Goal: Task Accomplishment & Management: Manage account settings

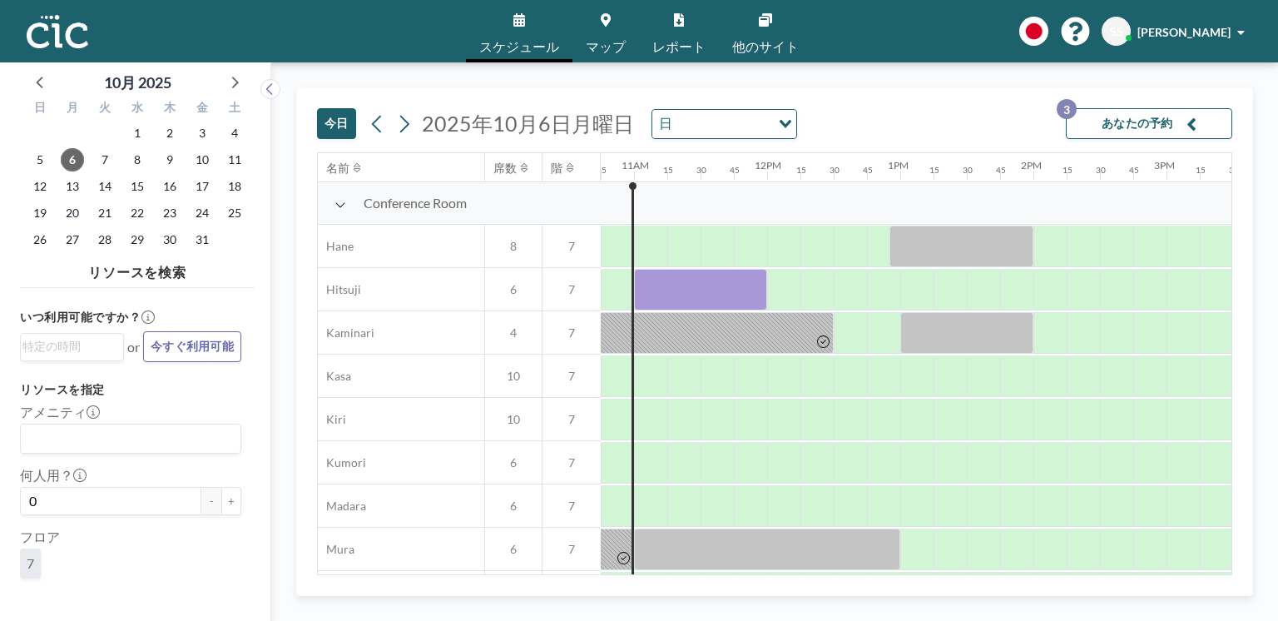
scroll to position [0, 1432]
click at [611, 23] on link "マップ" at bounding box center [606, 31] width 67 height 62
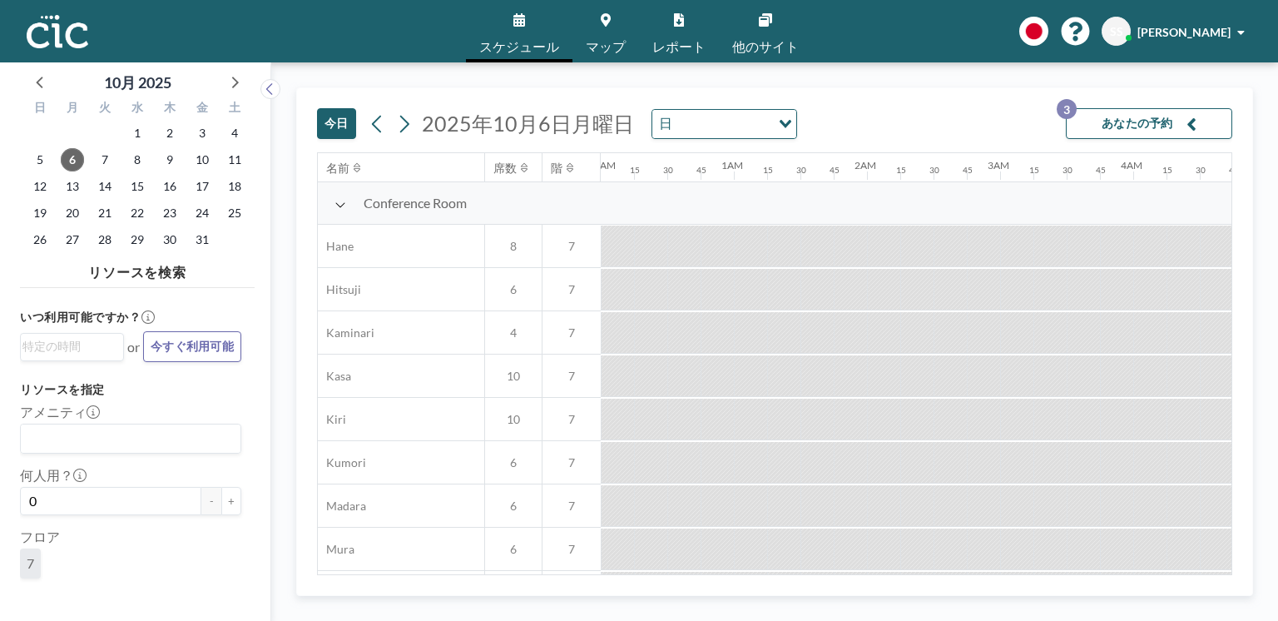
scroll to position [0, 1398]
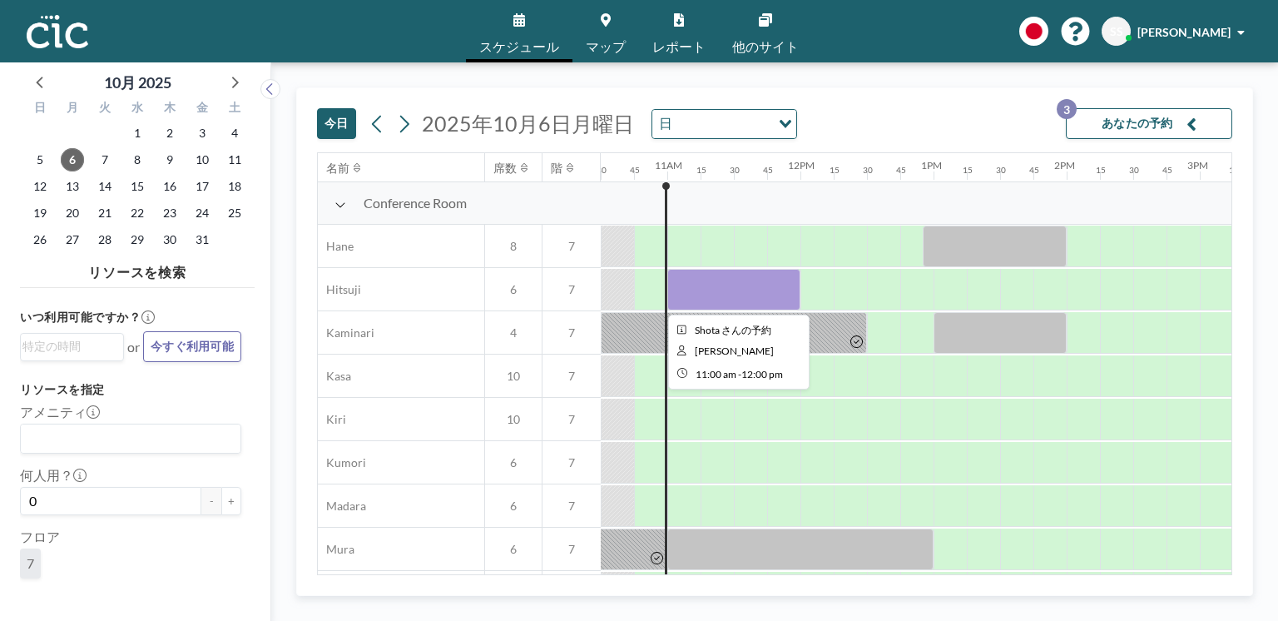
click at [706, 285] on div at bounding box center [734, 290] width 133 height 42
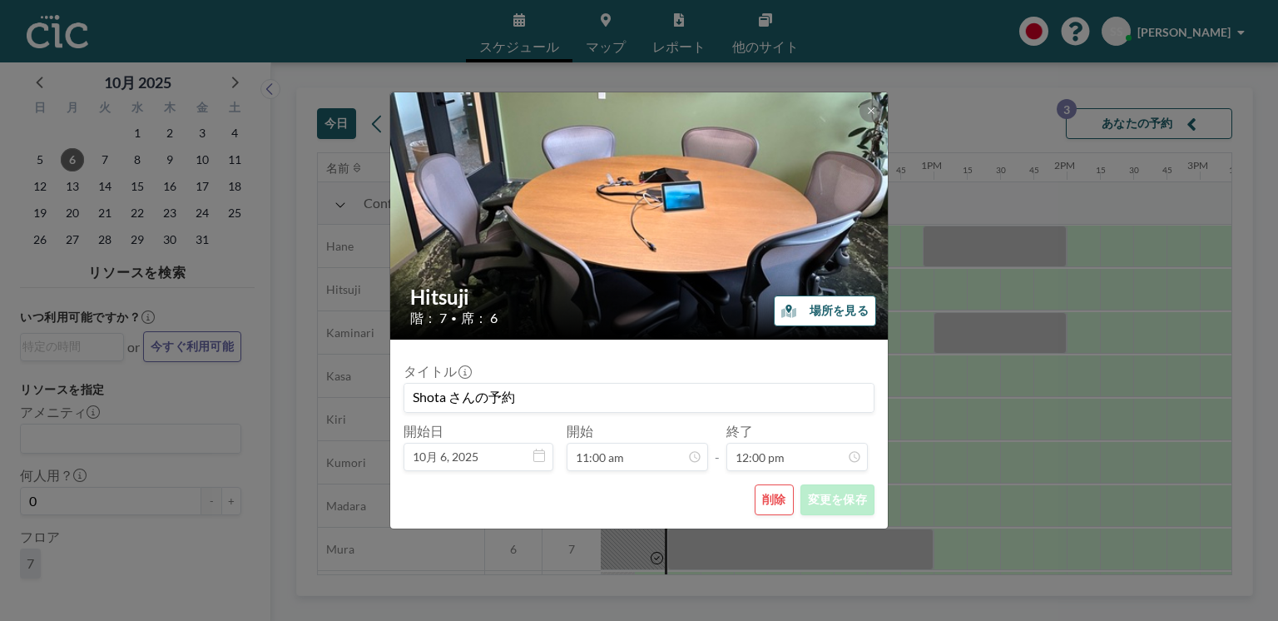
click at [772, 504] on button "削除" at bounding box center [774, 499] width 39 height 31
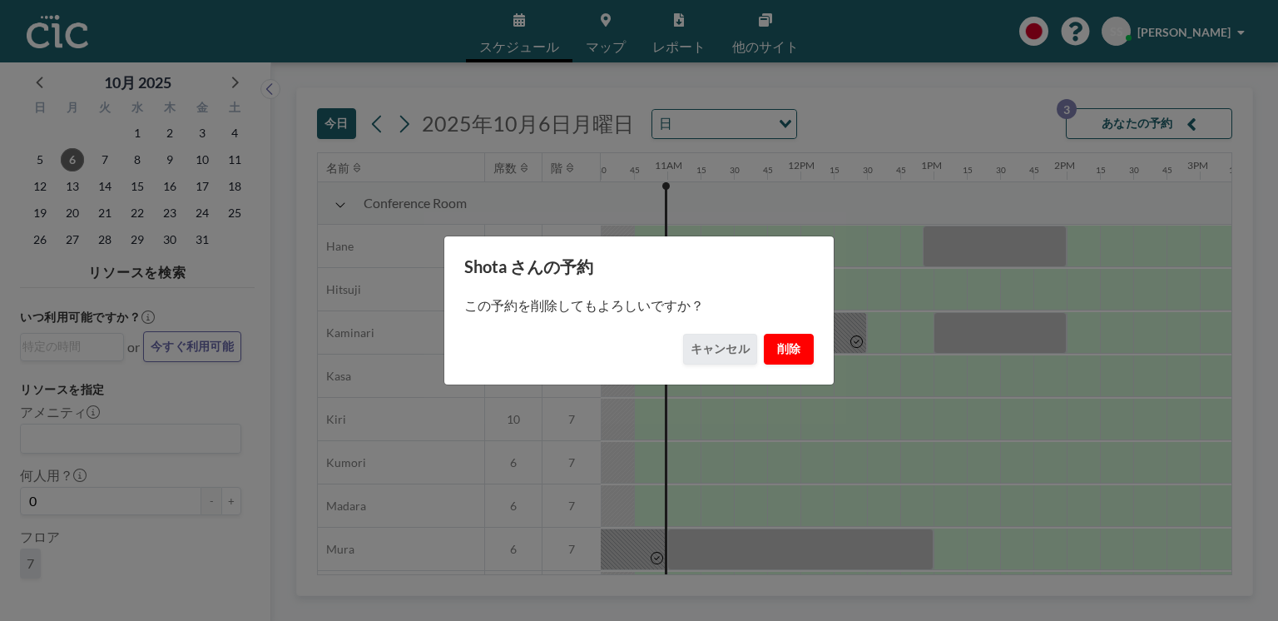
click at [778, 349] on button "削除" at bounding box center [789, 349] width 50 height 31
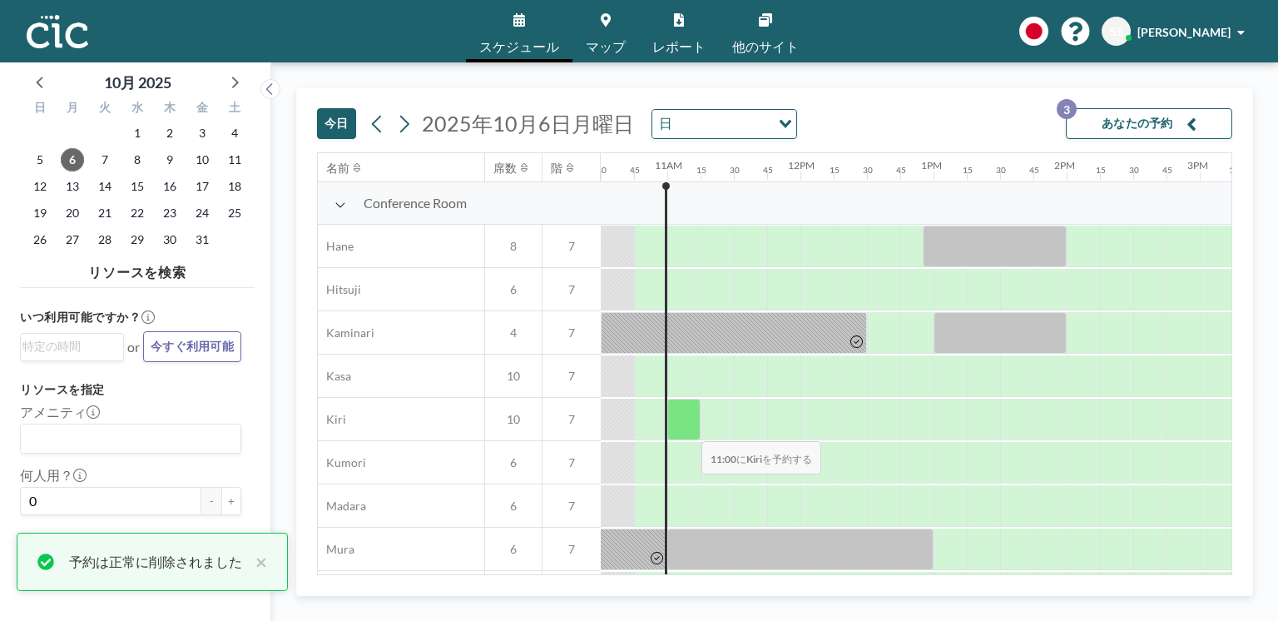
drag, startPoint x: 668, startPoint y: 433, endPoint x: 689, endPoint y: 431, distance: 21.7
click at [689, 431] on div at bounding box center [684, 420] width 33 height 42
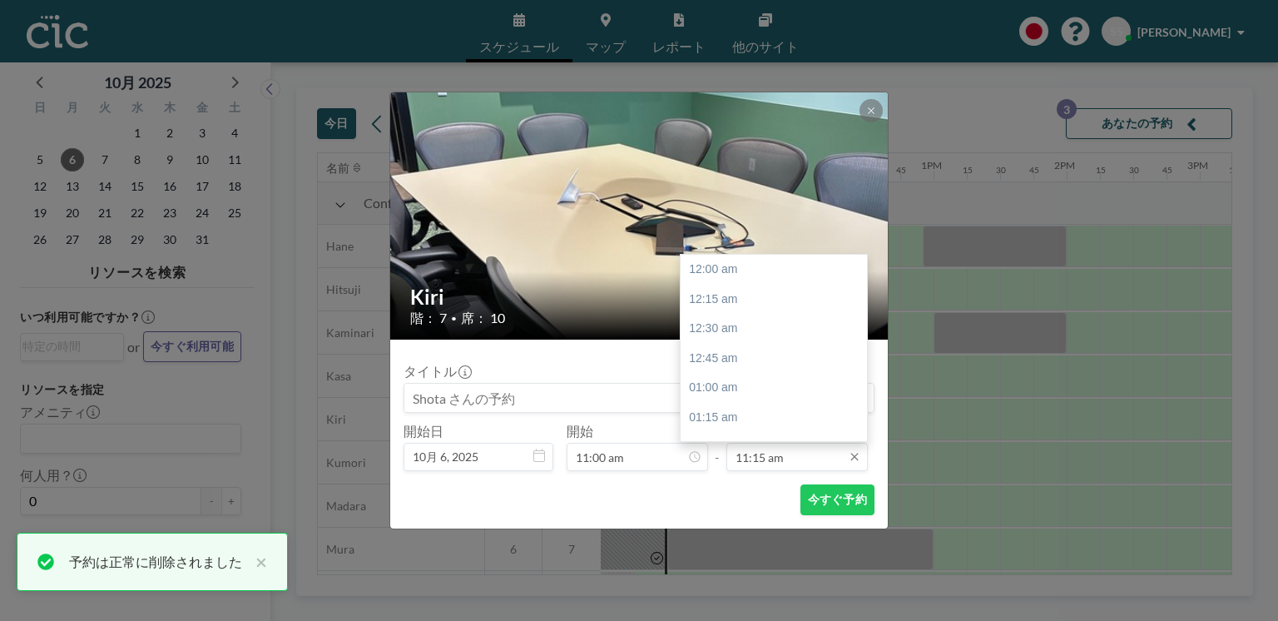
scroll to position [1333, 0]
click at [737, 357] on div "12:00 pm" at bounding box center [776, 360] width 191 height 30
type input "12:00 pm"
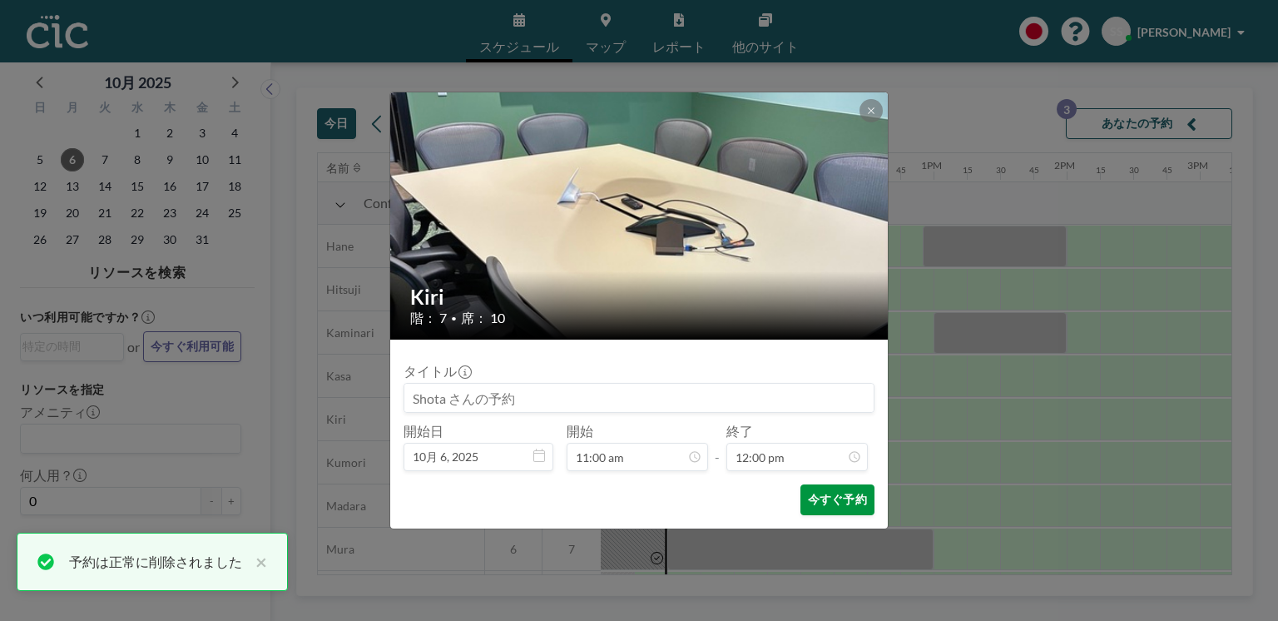
click at [834, 504] on button "今すぐ予約" at bounding box center [838, 499] width 74 height 31
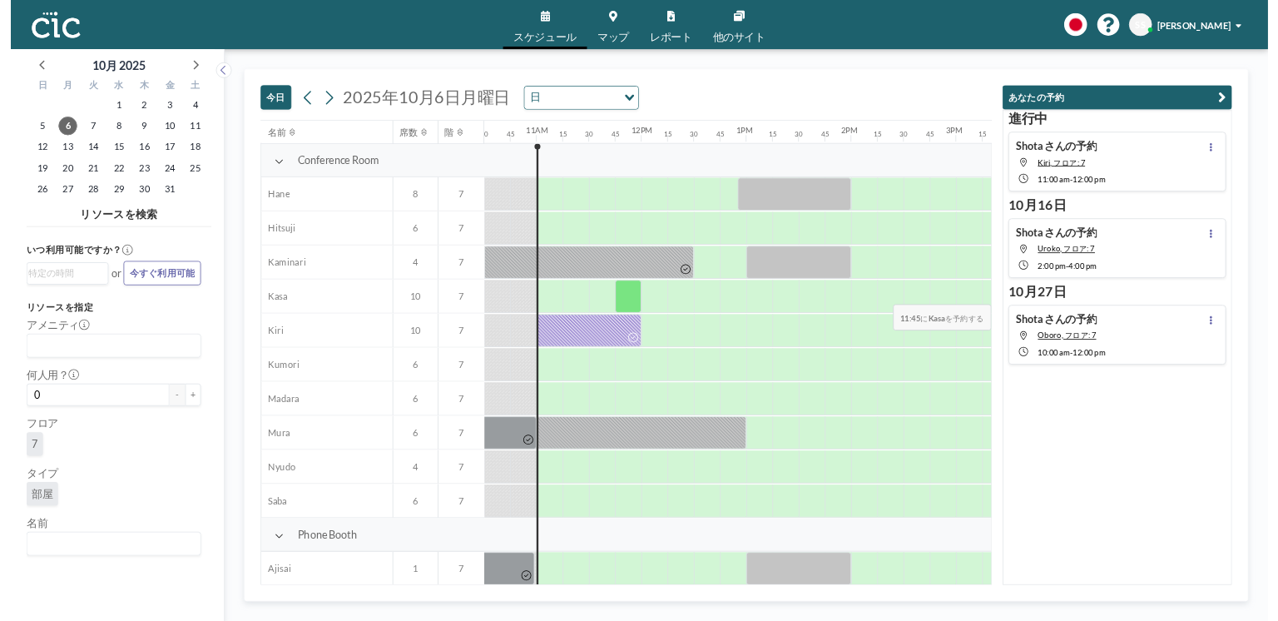
scroll to position [0, 1398]
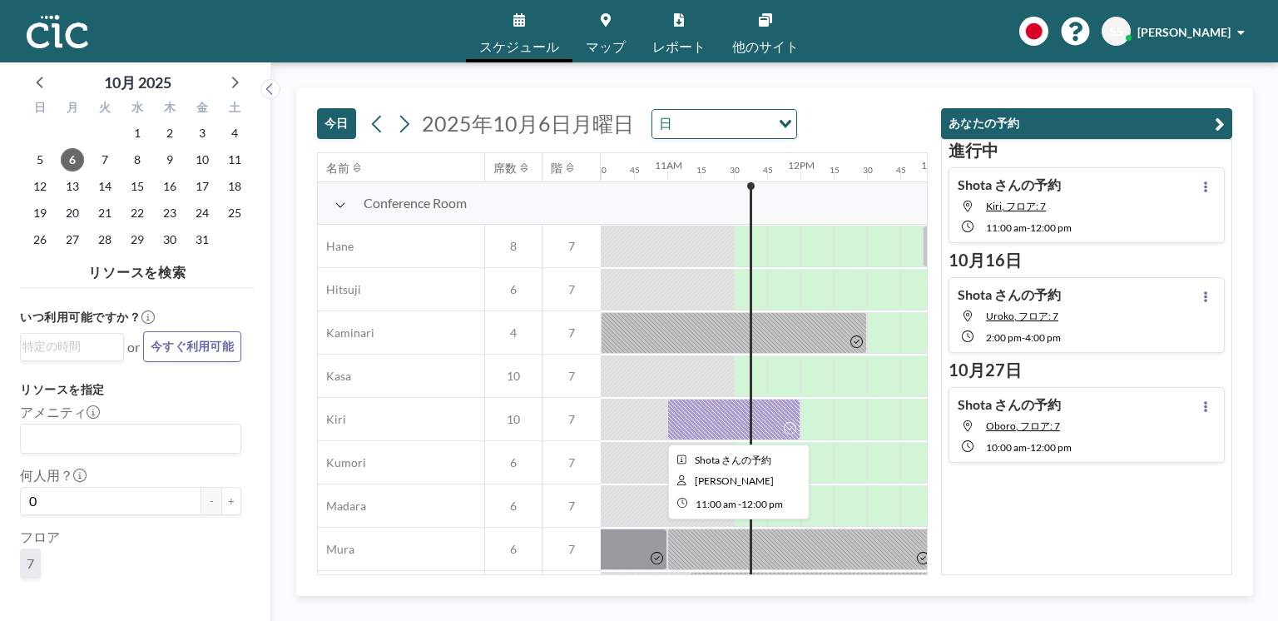
click at [774, 427] on div at bounding box center [734, 420] width 133 height 42
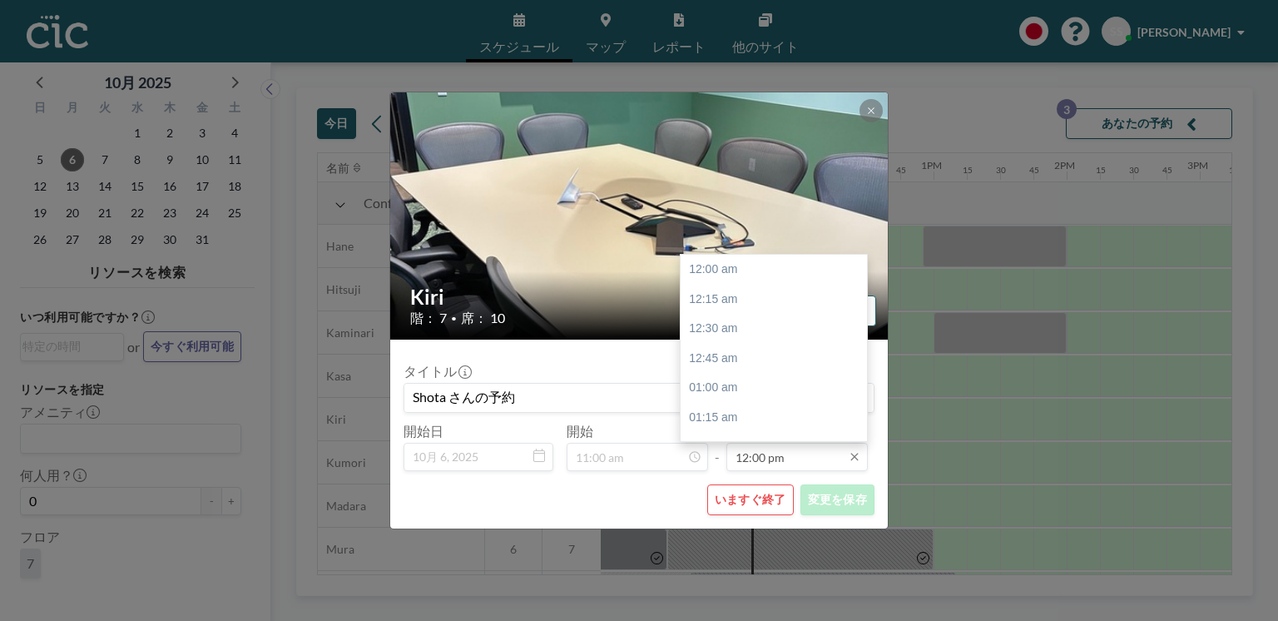
scroll to position [1422, 0]
click at [743, 326] on div "12:30 pm" at bounding box center [776, 330] width 191 height 30
type input "12:30 pm"
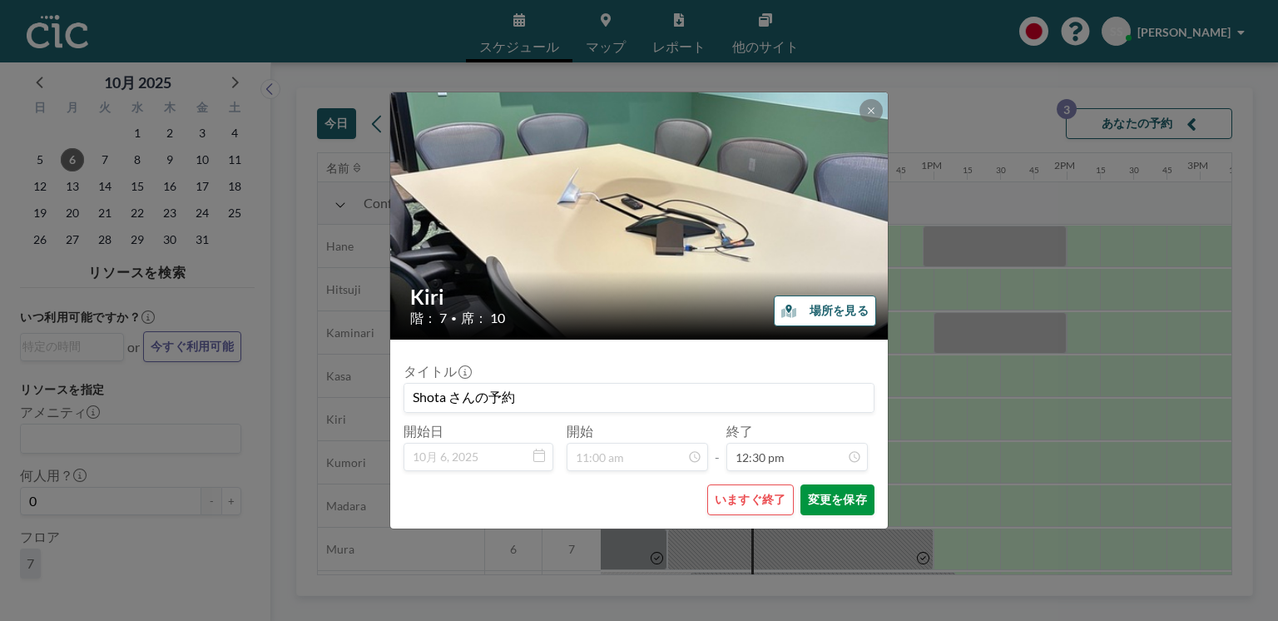
scroll to position [1482, 0]
click at [833, 490] on button "変更を保存" at bounding box center [838, 499] width 74 height 31
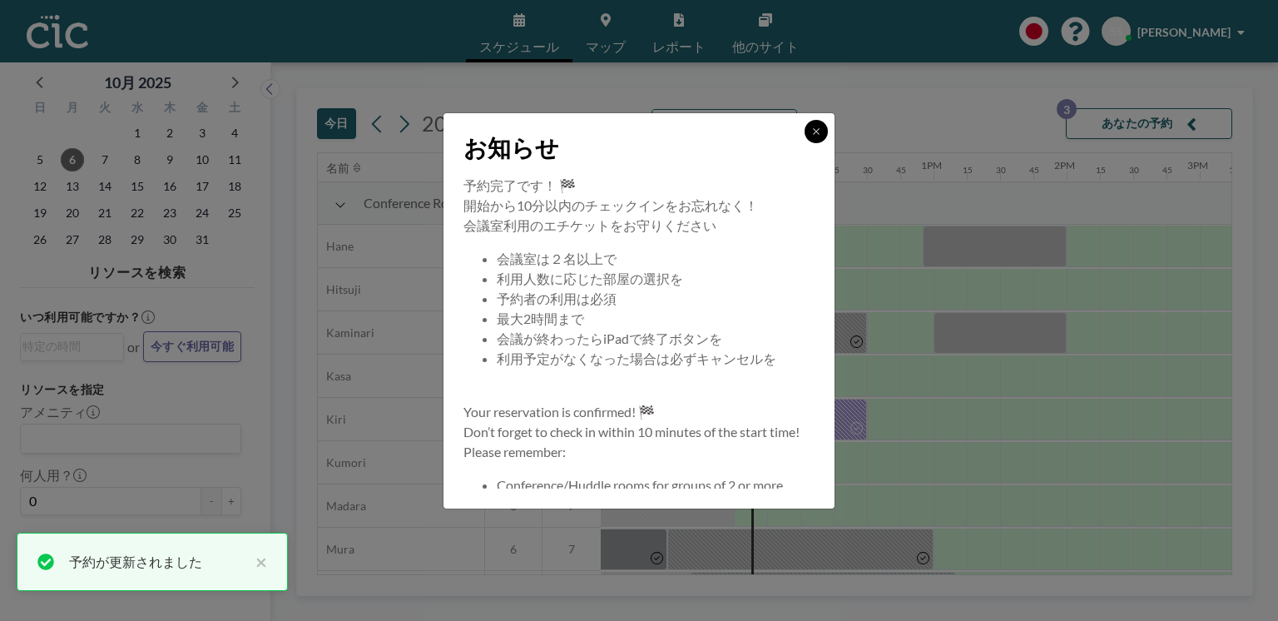
click at [812, 124] on button at bounding box center [816, 131] width 23 height 23
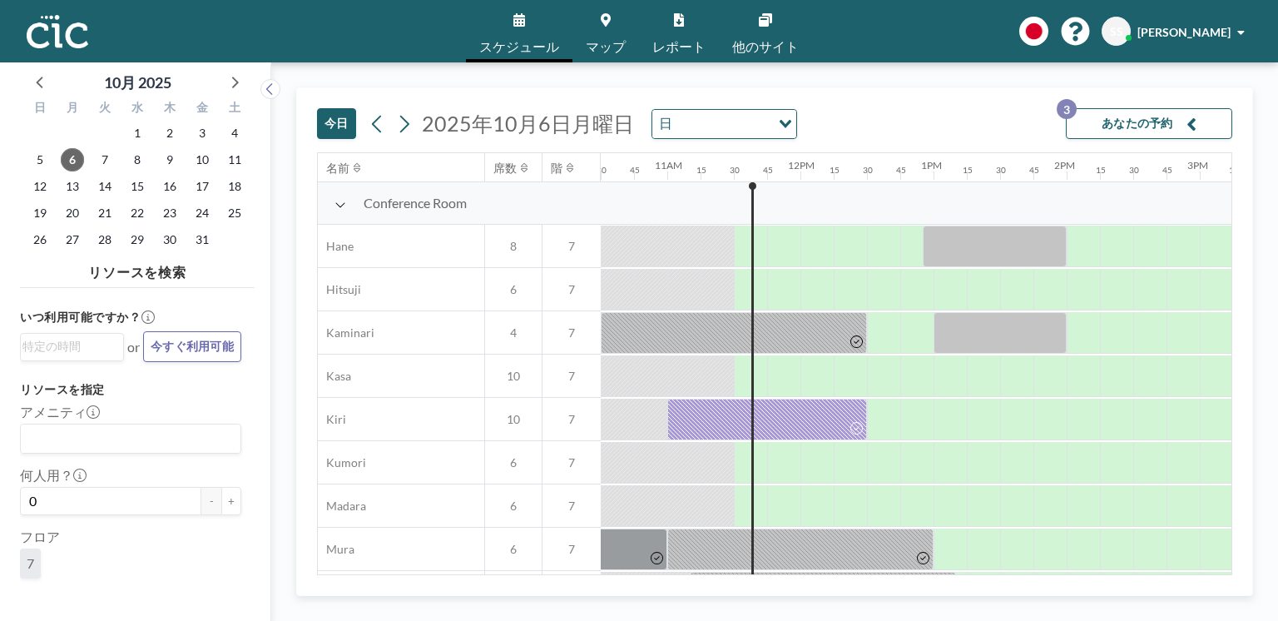
click at [924, 111] on div "[DATE] [DATE] 日 Loading... あなたの予約 3" at bounding box center [775, 120] width 916 height 64
